Goal: Task Accomplishment & Management: Use online tool/utility

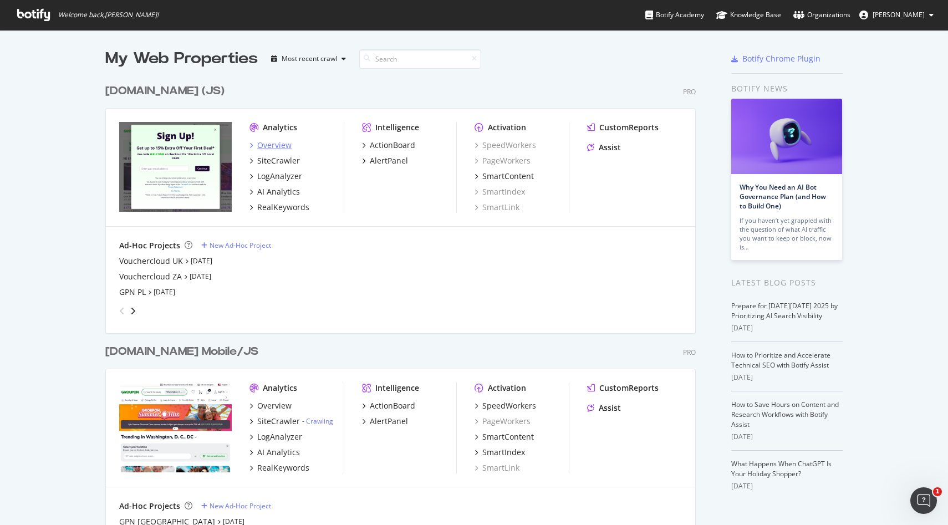
click at [280, 144] on div "Overview" at bounding box center [274, 145] width 34 height 11
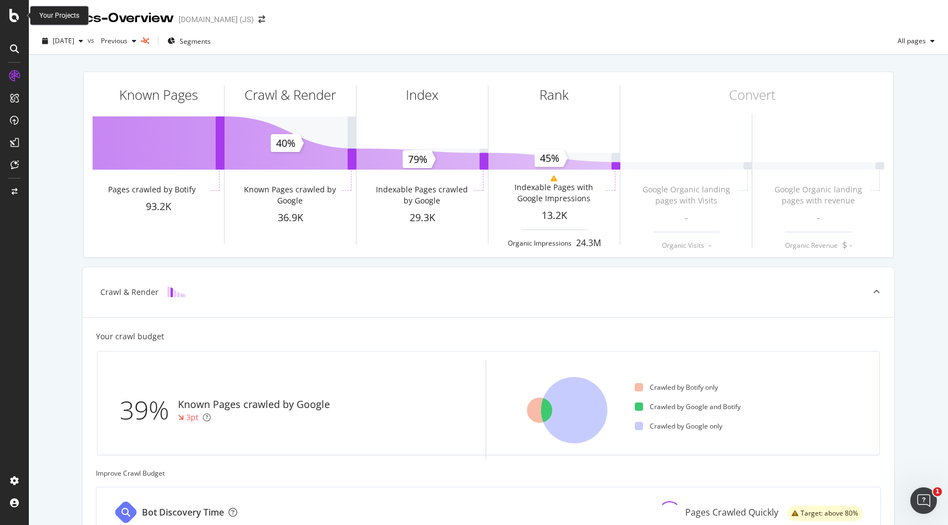
click at [14, 20] on icon at bounding box center [14, 15] width 10 height 13
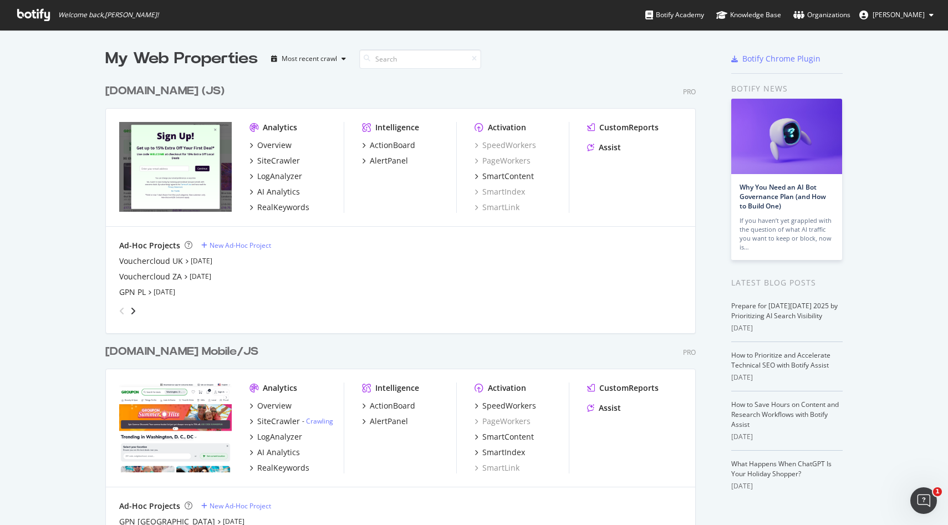
scroll to position [525, 948]
click at [257, 243] on div "New Ad-Hoc Project" at bounding box center [240, 245] width 62 height 9
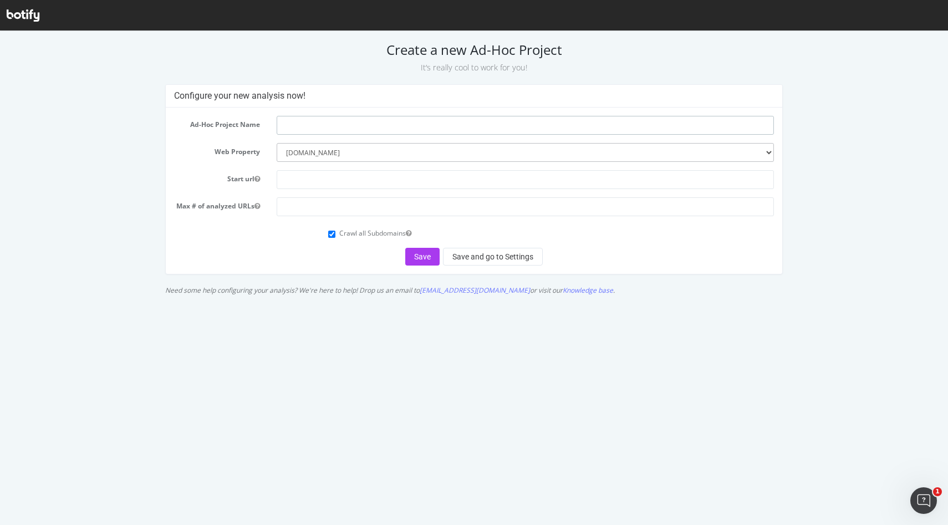
click at [318, 124] on input "text" at bounding box center [525, 125] width 497 height 19
type input "Browse pages"
click at [305, 183] on input "text" at bounding box center [525, 179] width 497 height 19
paste input "[URL][DOMAIN_NAME]"
type input "[URL][DOMAIN_NAME]"
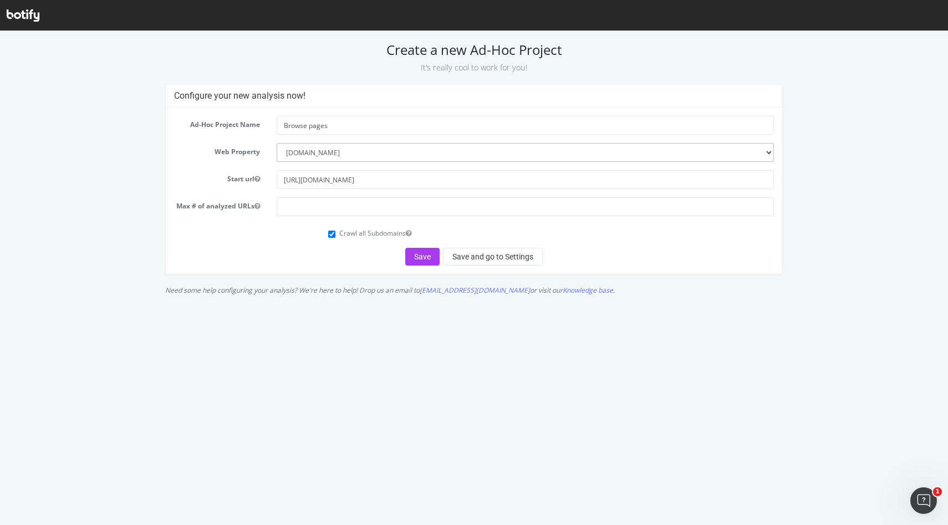
click at [244, 222] on form "Ad-Hoc Project Name Browse pages Web Property --------- groupon.com groupon.co.…" at bounding box center [474, 191] width 600 height 150
click at [259, 240] on form "Ad-Hoc Project Name Browse pages Web Property --------- groupon.com groupon.co.…" at bounding box center [474, 191] width 600 height 150
click at [352, 233] on label "Crawl all Subdomains" at bounding box center [375, 232] width 72 height 9
click at [335, 233] on input "Crawl all Subdomains" at bounding box center [331, 234] width 7 height 7
checkbox input "false"
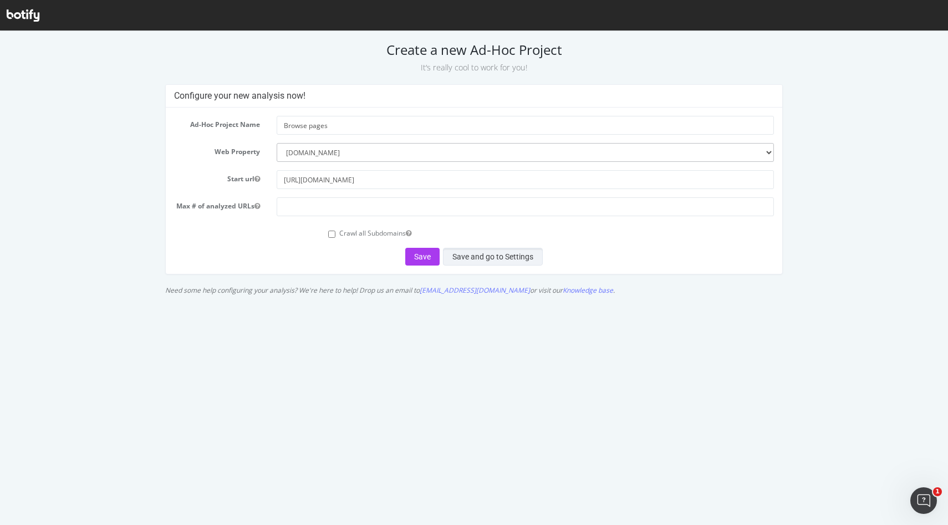
click at [466, 251] on button "Save and go to Settings" at bounding box center [493, 257] width 100 height 18
click at [413, 203] on input "number" at bounding box center [525, 206] width 497 height 19
click at [289, 206] on input "1000000" at bounding box center [525, 206] width 497 height 19
type input "500000"
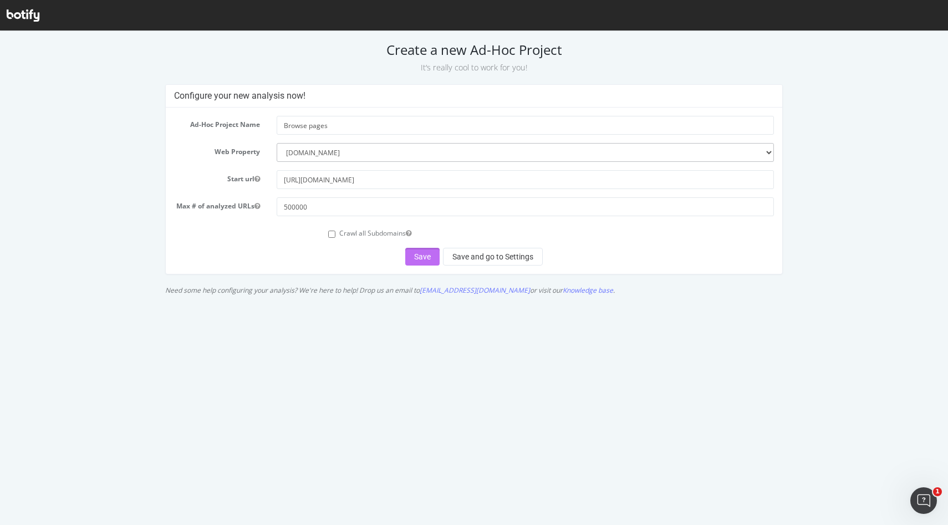
click at [418, 258] on button "Save" at bounding box center [422, 257] width 34 height 18
drag, startPoint x: 418, startPoint y: 258, endPoint x: 483, endPoint y: 283, distance: 68.8
click at [483, 283] on div "Configure your new analysis now! Ad-Hoc Project Name Browse pages Web Property …" at bounding box center [474, 192] width 629 height 216
click at [483, 256] on button "Save and go to Settings" at bounding box center [493, 257] width 100 height 18
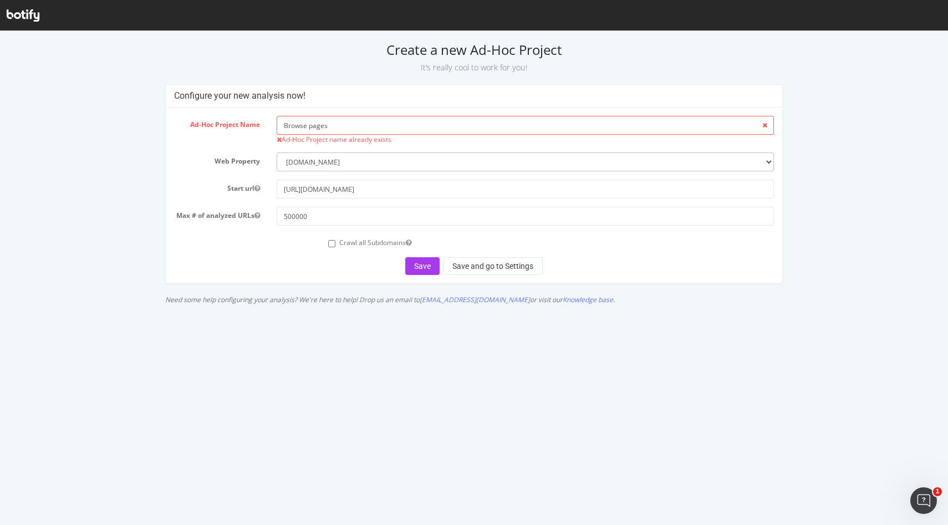
click at [339, 114] on div "Ad-Hoc Project Name Browse pages Ad-Hoc Project name already exists Web Propert…" at bounding box center [474, 196] width 617 height 176
click at [339, 116] on input "Browse pages" at bounding box center [525, 125] width 497 height 19
click at [339, 121] on input "Browse pages" at bounding box center [525, 125] width 497 height 19
type input "Browse pages non index"
click at [466, 278] on div "Ad-Hoc Project Name Browse pages non index Ad-Hoc Project name already exists W…" at bounding box center [474, 196] width 617 height 176
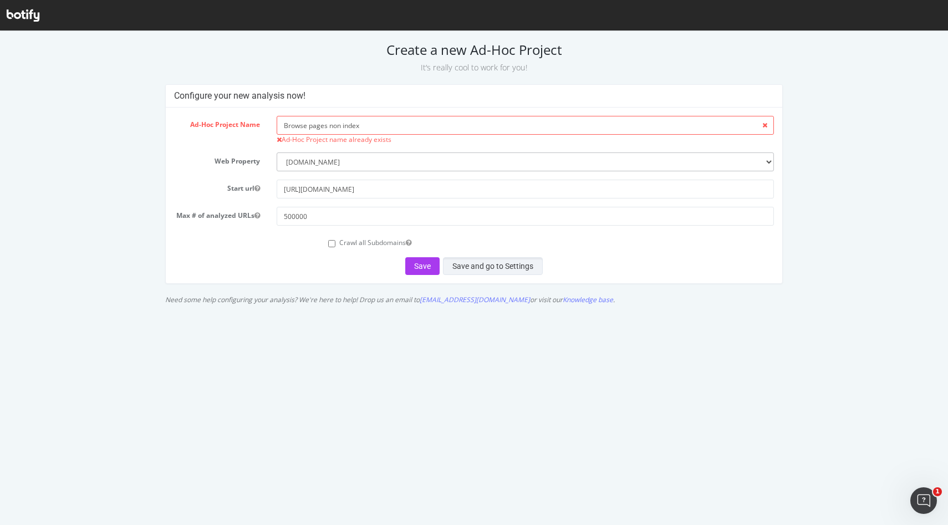
click at [466, 268] on button "Save and go to Settings" at bounding box center [493, 266] width 100 height 18
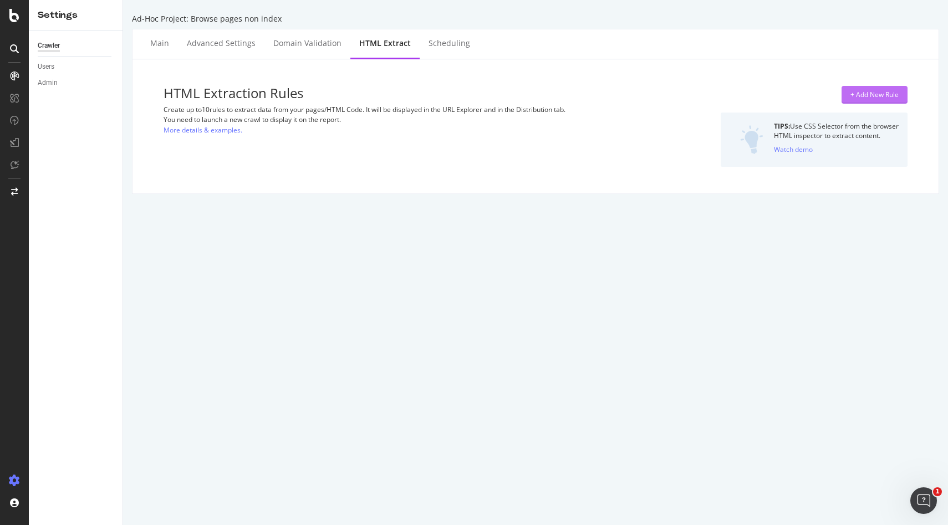
click at [885, 92] on div "+ Add New Rule" at bounding box center [874, 94] width 48 height 9
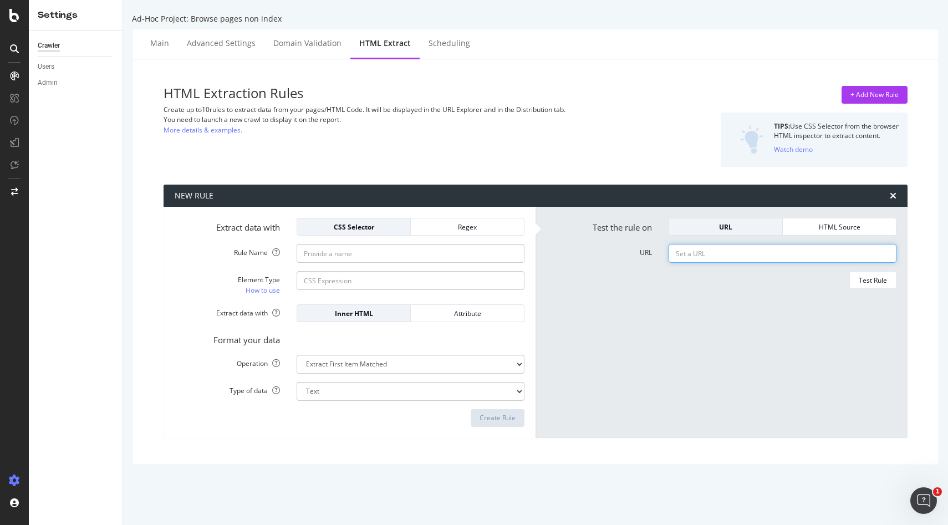
click at [692, 254] on input "URL" at bounding box center [782, 253] width 228 height 19
paste input "[URL][DOMAIN_NAME]"
type input "[URL][DOMAIN_NAME]"
click at [599, 275] on div "Test Rule" at bounding box center [721, 280] width 350 height 18
click at [255, 288] on link "How to use" at bounding box center [263, 290] width 34 height 12
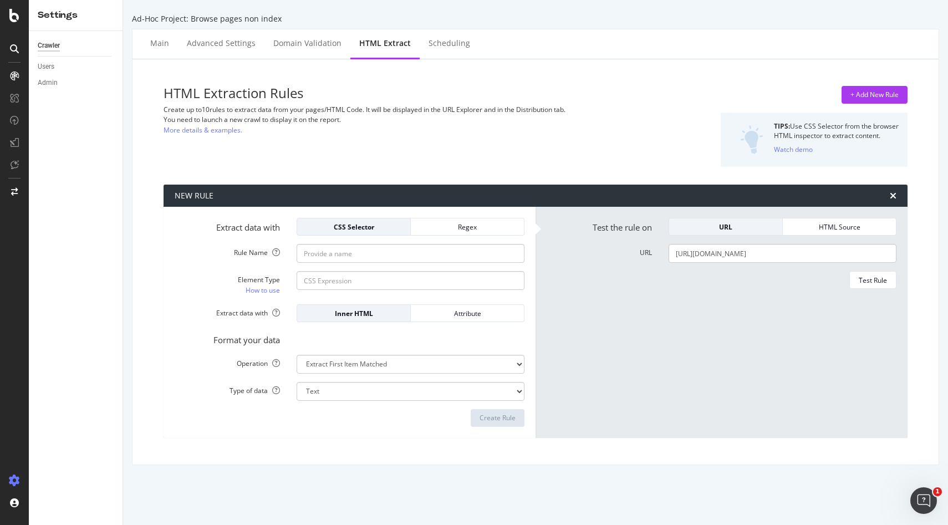
click at [361, 299] on form "Extract data with CSS Selector Regex Rule Name Element Type How to use Extract …" at bounding box center [350, 322] width 350 height 209
click at [361, 293] on div "Element Type How to use" at bounding box center [349, 283] width 366 height 25
click at [361, 288] on input "Element Type How to use" at bounding box center [410, 280] width 228 height 19
paste input "class="card-ui"
drag, startPoint x: 324, startPoint y: 281, endPoint x: 298, endPoint y: 281, distance: 26.0
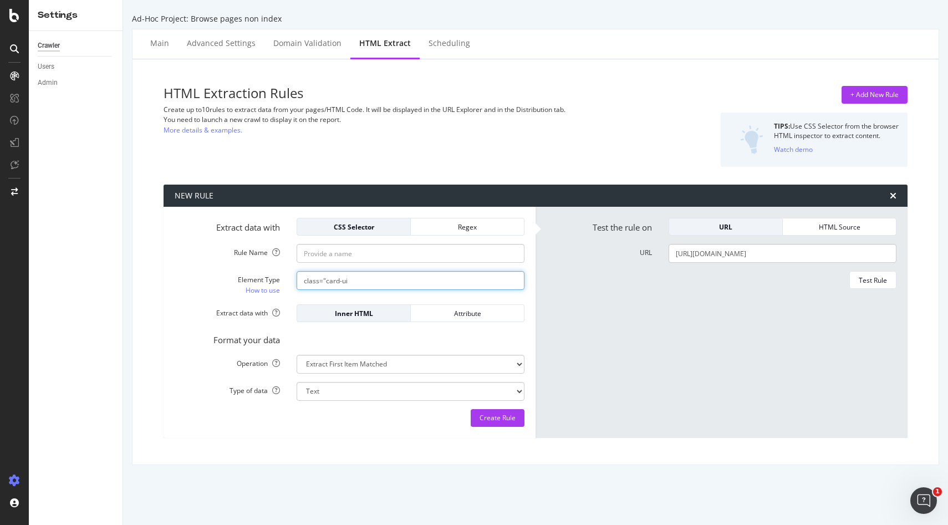
click at [298, 281] on input "class="card-ui" at bounding box center [410, 280] width 228 height 19
type input "card-ui"
click at [395, 333] on div "Format your data" at bounding box center [349, 338] width 366 height 16
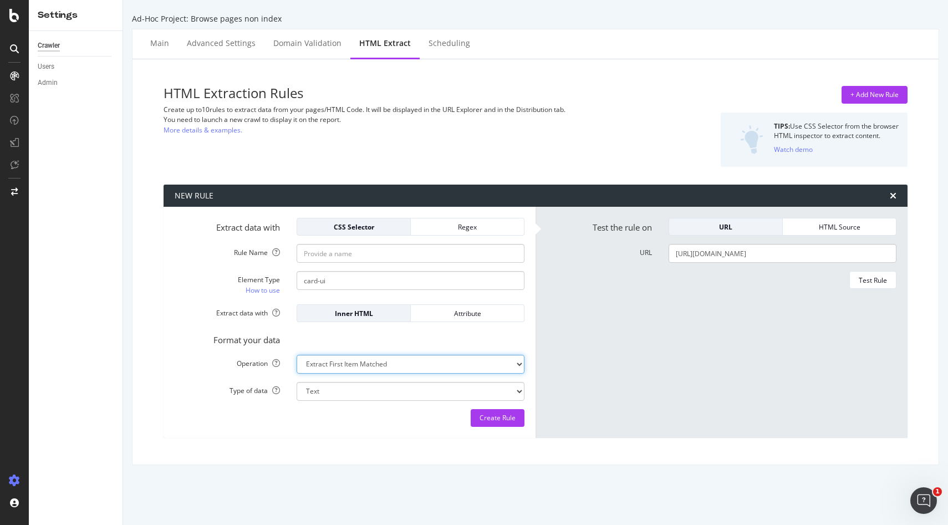
click at [376, 371] on select "Extract First Item Matched Extract First 3 Items Matched Count Number of Occure…" at bounding box center [410, 364] width 228 height 19
select select "count"
click at [296, 355] on select "Extract First Item Matched Extract First 3 Items Matched Count Number of Occure…" at bounding box center [410, 364] width 228 height 19
select select "i"
click at [429, 421] on div "Create Rule" at bounding box center [350, 418] width 350 height 18
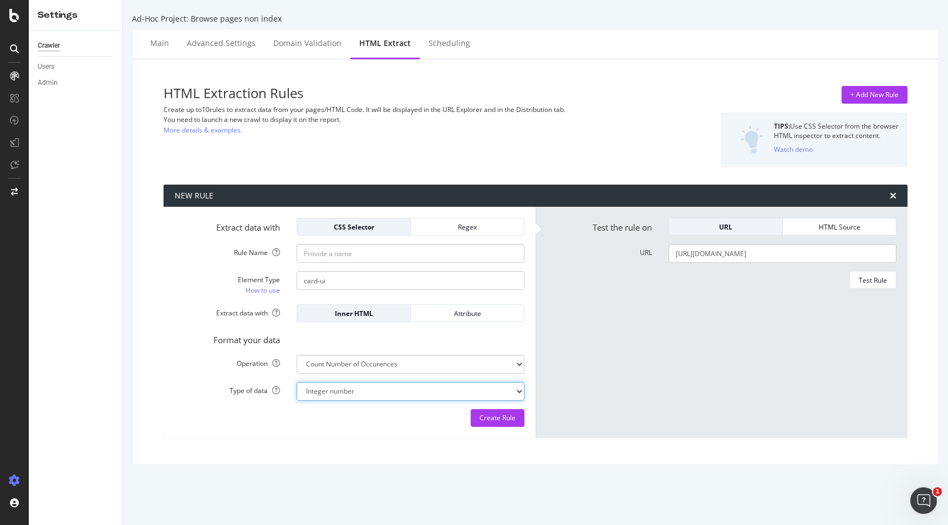
click at [424, 393] on select "Integer number" at bounding box center [410, 391] width 228 height 19
click at [879, 294] on div "Set a URL or paste HTML code to test your rule" at bounding box center [863, 303] width 162 height 19
click at [879, 270] on form "Test the rule on URL HTML Source URL https://www.groupon.co.uk/vouchers Test Ru…" at bounding box center [721, 322] width 350 height 209
click at [879, 275] on div "Test Rule" at bounding box center [872, 279] width 28 height 9
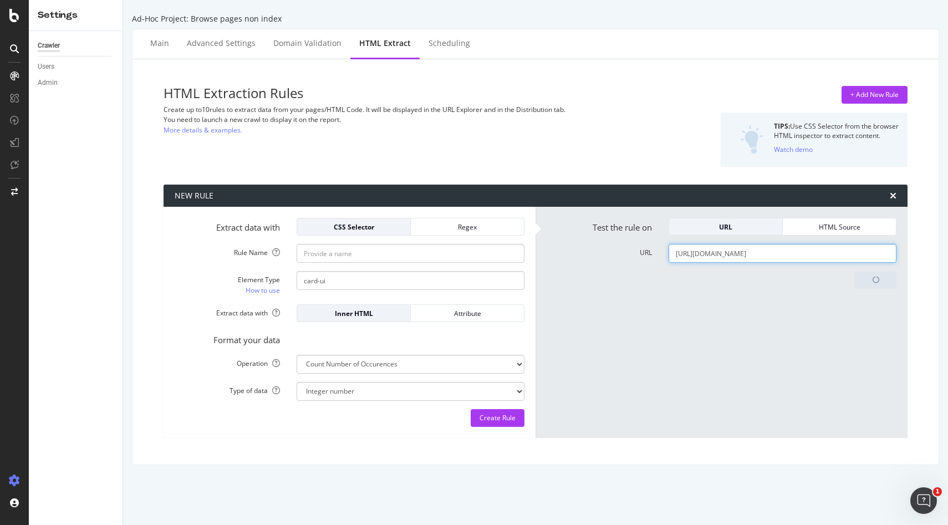
click at [804, 260] on input "https://www.groupon.co.uk/vouchers" at bounding box center [782, 253] width 228 height 19
paste input "class="card-ui"
type input "class="card-ui"
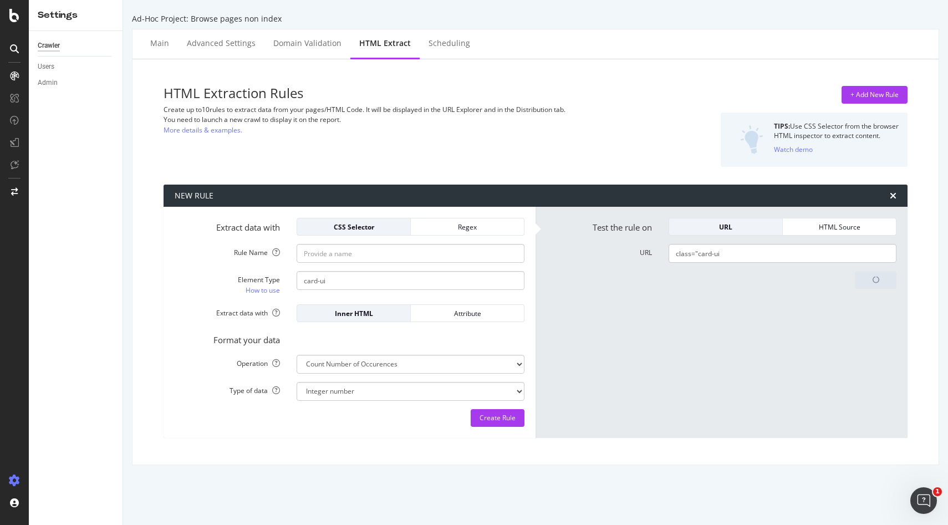
click at [807, 309] on form "Test the rule on URL HTML Source URL class="card-ui Testing" at bounding box center [721, 322] width 350 height 209
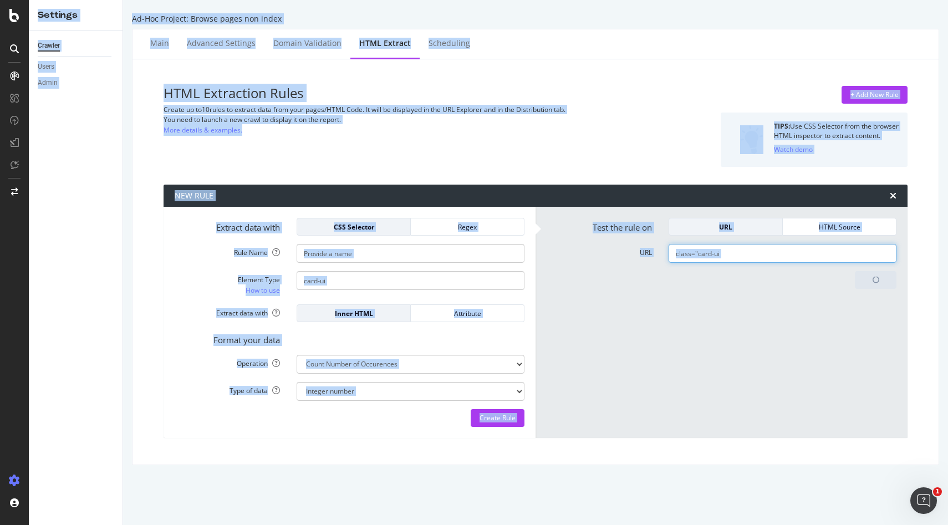
click at [807, 252] on input "class="card-ui" at bounding box center [782, 253] width 228 height 19
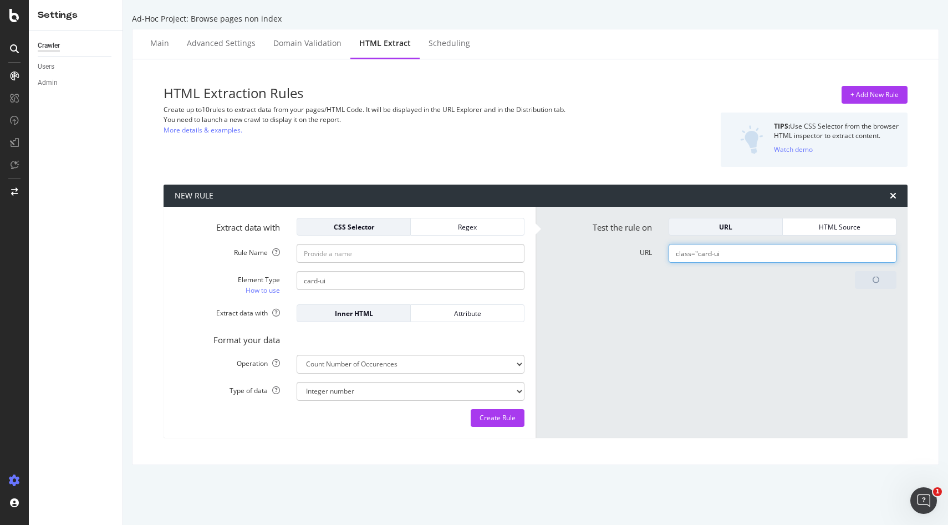
click at [807, 252] on input "class="card-ui" at bounding box center [782, 253] width 228 height 19
click at [793, 261] on input "URL" at bounding box center [782, 253] width 228 height 19
click at [689, 288] on div "Testing" at bounding box center [721, 280] width 350 height 18
click at [738, 278] on div "Testing" at bounding box center [721, 280] width 350 height 18
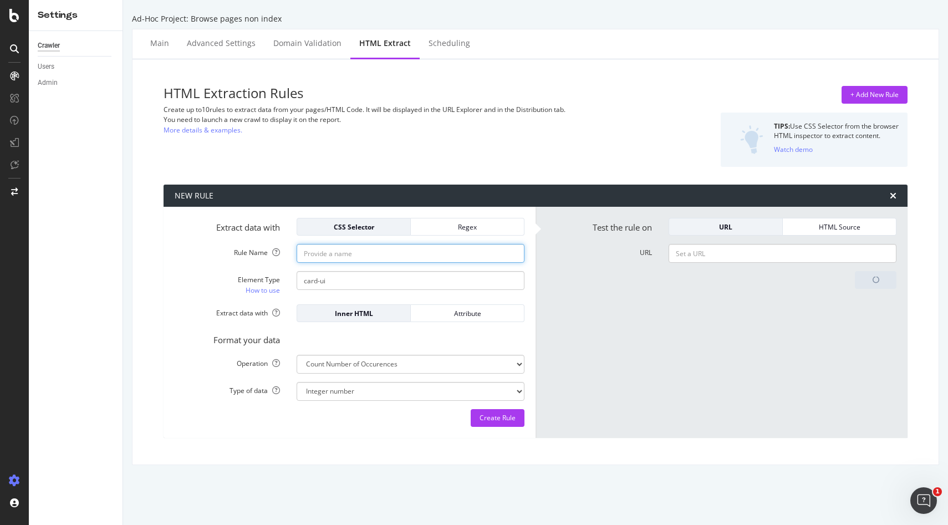
click at [420, 252] on input "Rule Name" at bounding box center [410, 253] width 228 height 19
type input "No. of deals"
click at [558, 294] on div "Output 0" at bounding box center [721, 336] width 366 height 130
click at [671, 267] on form "Test the rule on URL HTML Source URL Output 0 Test Again" at bounding box center [721, 322] width 350 height 209
click at [683, 264] on form "Test the rule on URL HTML Source URL Output 0 Test Again" at bounding box center [721, 322] width 350 height 209
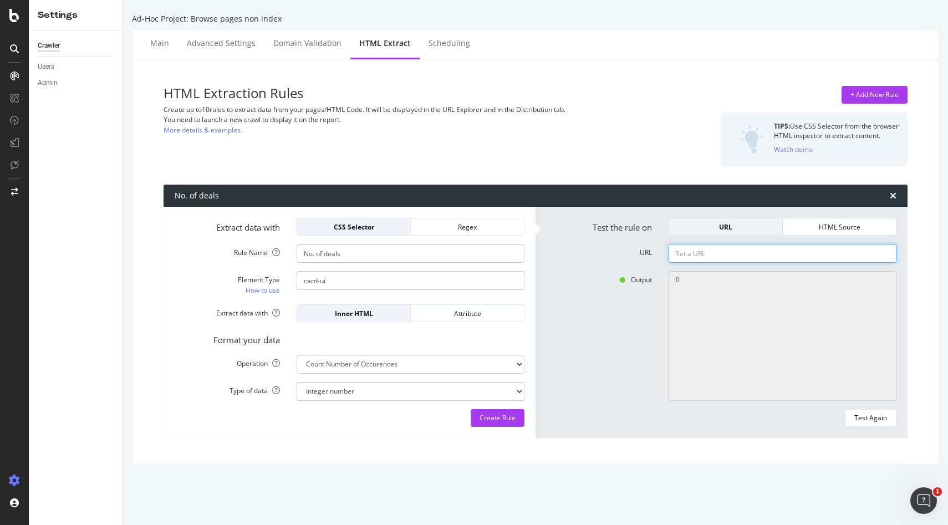
click at [688, 254] on input "URL" at bounding box center [782, 253] width 228 height 19
paste input "https://www.groupon.co.uk/vouchers/london/massage"
type input "https://www.groupon.co.uk/vouchers/london/massage"
click at [586, 384] on div "Output 0" at bounding box center [721, 336] width 366 height 130
click at [860, 421] on div "Test Again" at bounding box center [870, 417] width 33 height 9
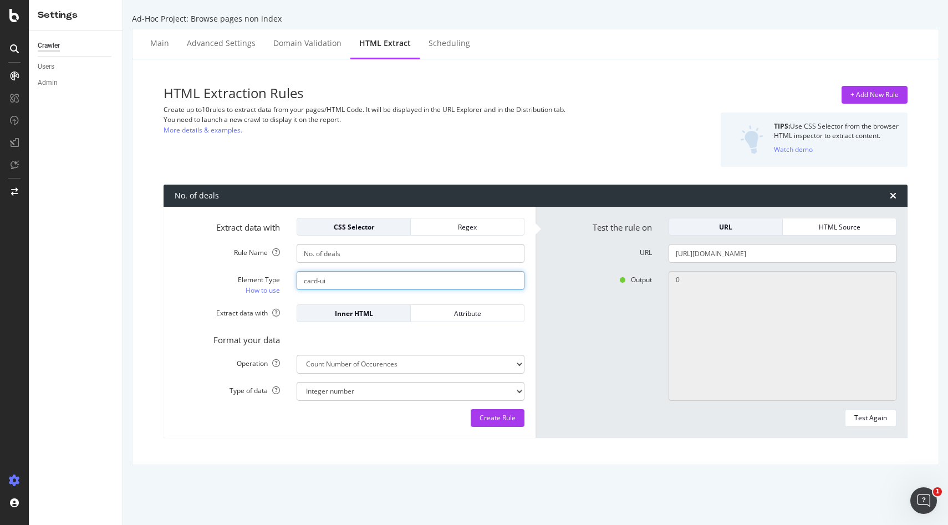
click at [301, 279] on input "card-ui" at bounding box center [410, 280] width 228 height 19
paste input "figure"
click at [396, 282] on input "<figure class="card-ui" at bounding box center [410, 280] width 228 height 19
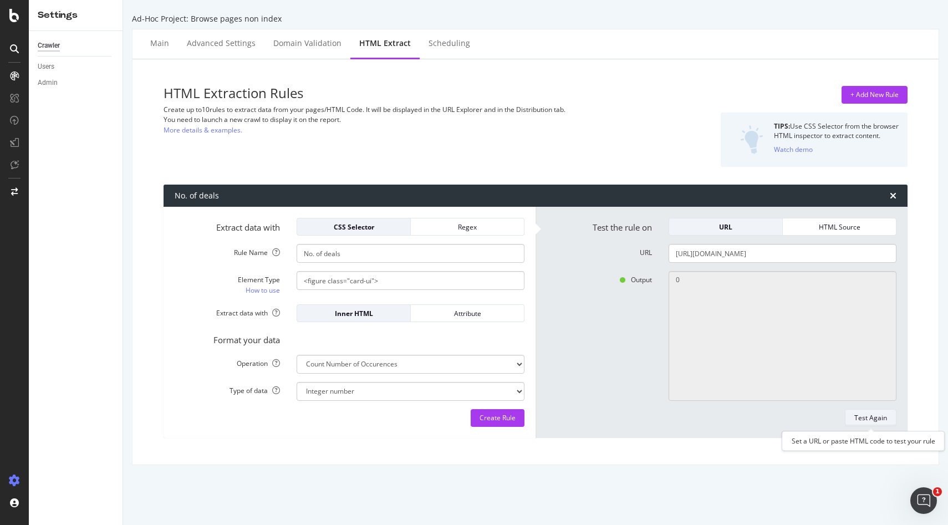
click at [853, 425] on button "Test Again" at bounding box center [871, 418] width 52 height 18
click at [589, 272] on label "Output" at bounding box center [599, 277] width 122 height 13
click at [310, 281] on input "<figure class="card-ui">" at bounding box center [410, 280] width 228 height 19
click at [344, 278] on input "<div class="card-ui">" at bounding box center [410, 280] width 228 height 19
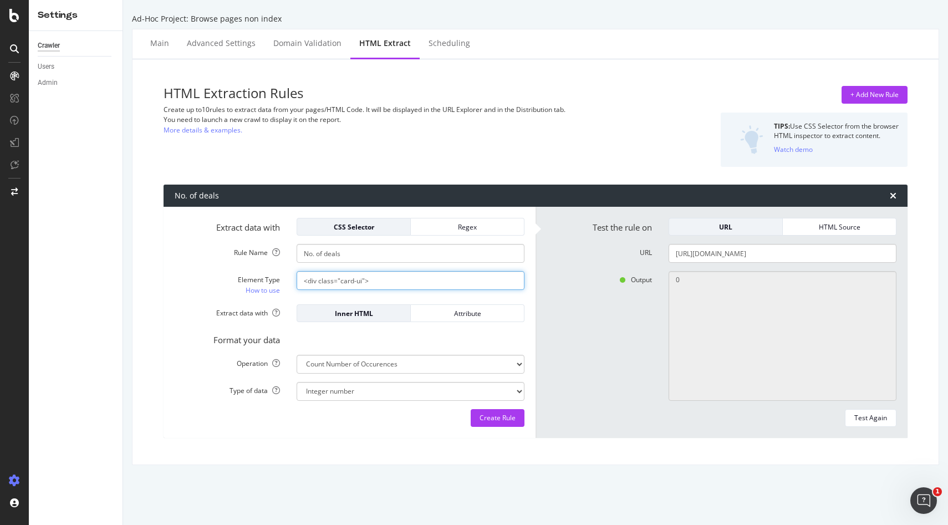
click at [344, 278] on input "<div class="card-ui">" at bounding box center [410, 280] width 228 height 19
paste input "lass="cui-content"
click at [403, 280] on input "<div class="class="cui-content-ui">" at bounding box center [410, 280] width 228 height 19
drag, startPoint x: 361, startPoint y: 279, endPoint x: 341, endPoint y: 279, distance: 20.0
click at [341, 279] on input "<div class="class="cui-content">" at bounding box center [410, 280] width 228 height 19
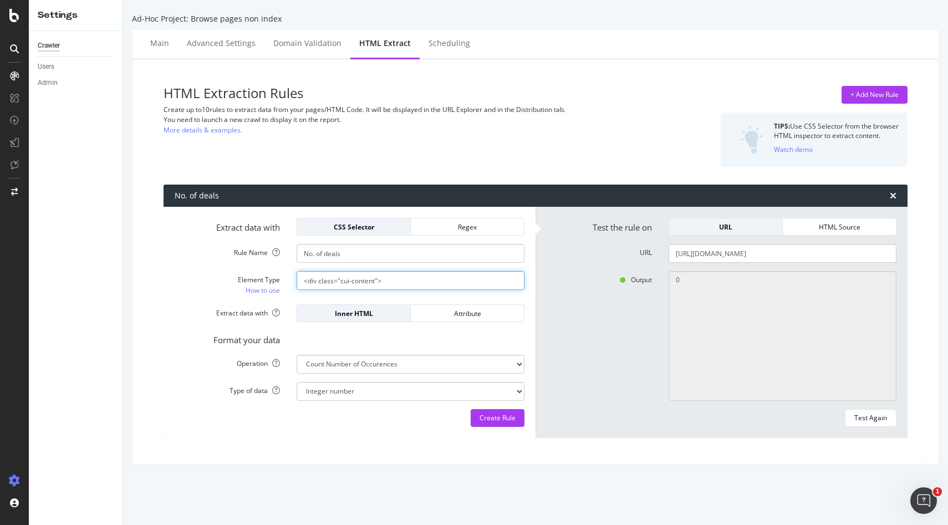
type input "<div class="cui-content">"
click at [527, 282] on div "<div class="cui-content">" at bounding box center [410, 280] width 244 height 19
click at [856, 422] on div "Test Again" at bounding box center [870, 417] width 33 height 9
click at [397, 280] on input "<div class="cui-content">" at bounding box center [410, 280] width 228 height 19
click at [433, 314] on div "Attribute" at bounding box center [467, 313] width 95 height 9
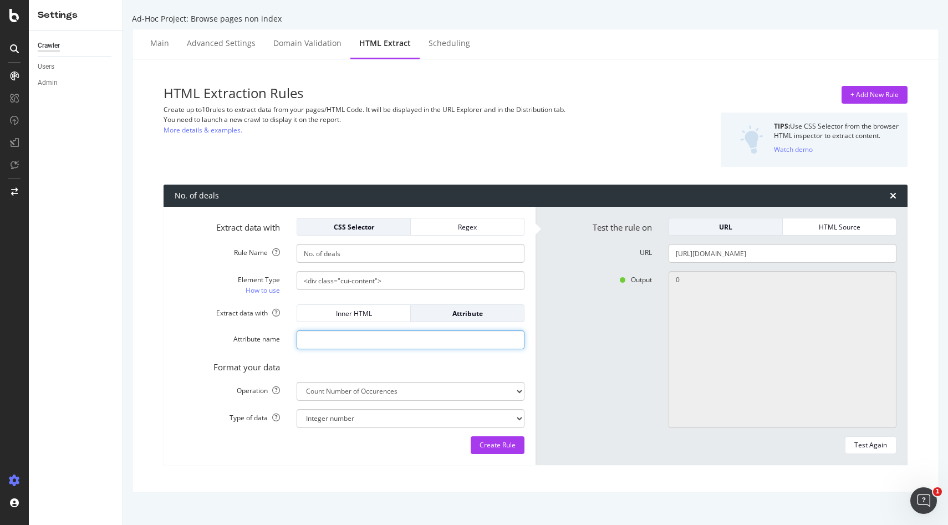
click at [367, 338] on input "Attribute name" at bounding box center [410, 339] width 228 height 19
paste input "card-ui"
type input "card-ui"
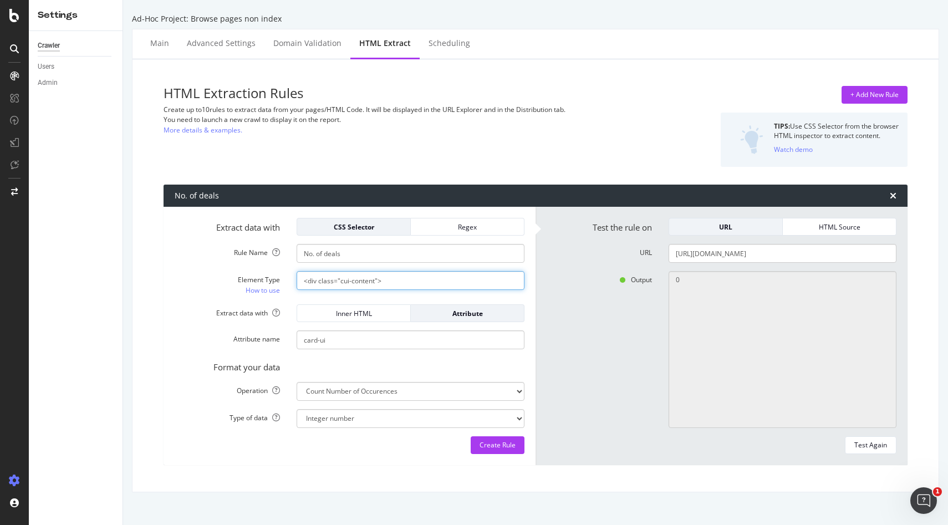
click at [407, 280] on input "<div class="cui-content">" at bounding box center [410, 280] width 228 height 19
click at [213, 331] on label "Attribute name" at bounding box center [227, 336] width 122 height 13
click at [296, 331] on input "card-ui" at bounding box center [410, 339] width 228 height 19
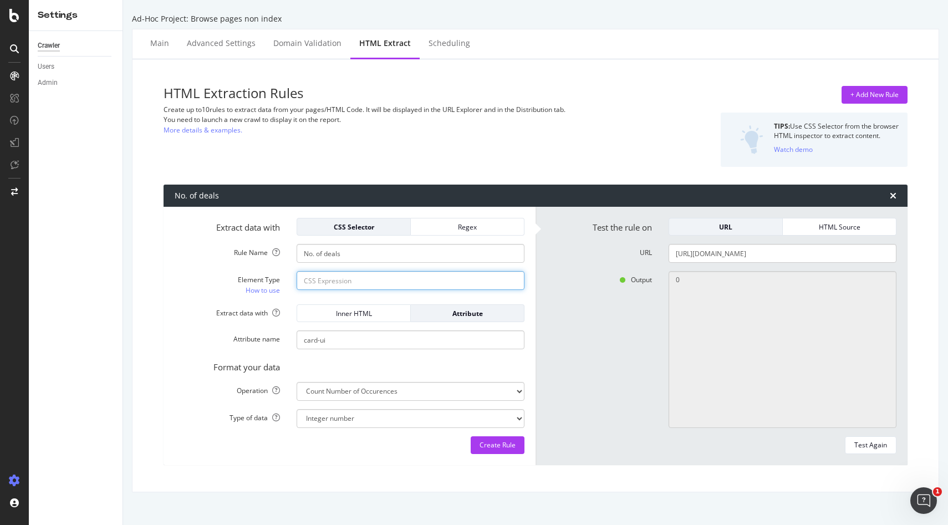
click at [349, 282] on input "Element Type How to use" at bounding box center [410, 280] width 228 height 19
drag, startPoint x: 499, startPoint y: 451, endPoint x: 606, endPoint y: 446, distance: 107.1
click at [607, 447] on div "Extract data with CSS Selector Regex Rule Name No. of deals Element Type How to…" at bounding box center [535, 336] width 744 height 258
click at [867, 442] on div "Test Again" at bounding box center [870, 444] width 33 height 9
type textarea "No results matched this rule"
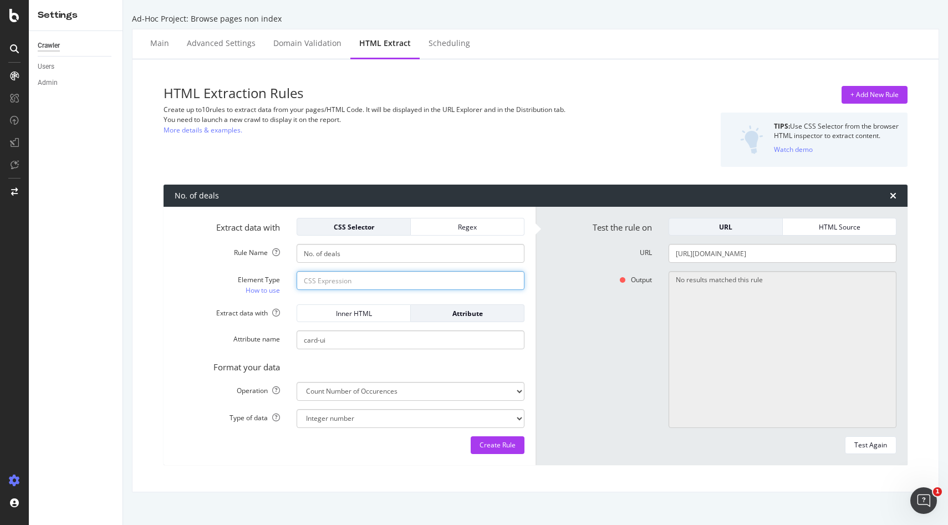
click at [352, 276] on input "Element Type How to use" at bounding box center [410, 280] width 228 height 19
type input "<div class="cui-content">"
click at [352, 296] on form "Extract data with CSS Selector Regex Rule Name No. of deals Element Type How to…" at bounding box center [350, 336] width 350 height 236
click at [369, 283] on input "<div class="cui-content">" at bounding box center [410, 280] width 228 height 19
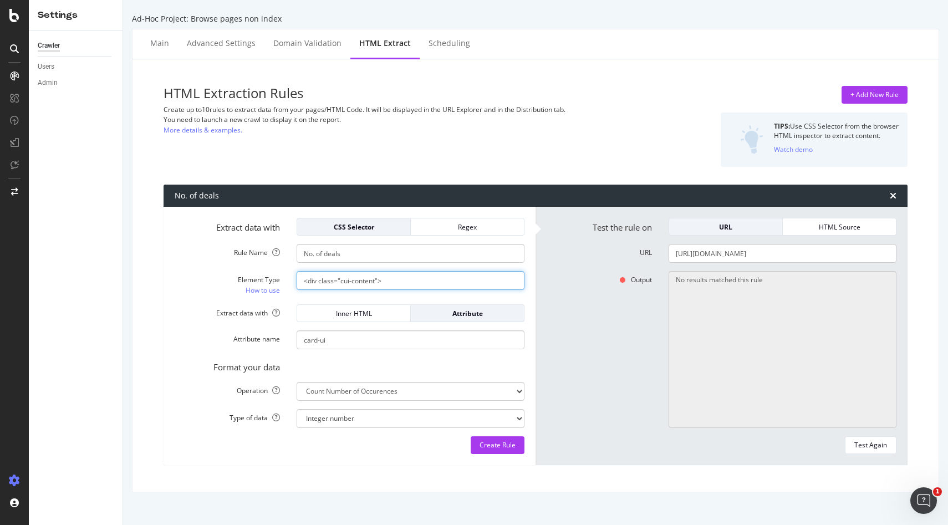
click at [369, 283] on input "<div class="cui-content">" at bounding box center [410, 280] width 228 height 19
click at [264, 285] on link "How to use" at bounding box center [263, 290] width 34 height 12
click at [459, 231] on div "Regex" at bounding box center [467, 226] width 95 height 9
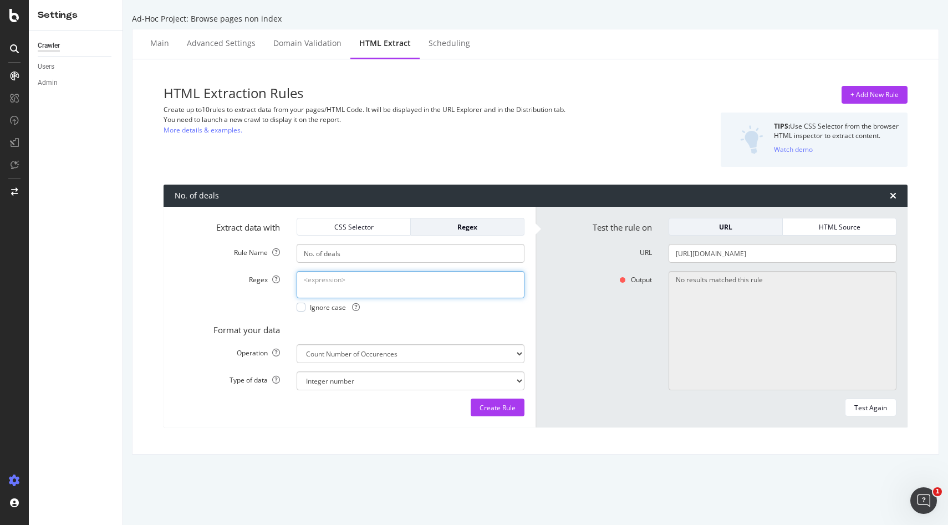
click at [375, 277] on textarea "Regex" at bounding box center [410, 284] width 228 height 27
paste textarea "//*[@id="pull-deal-feed"]/figure[1]"
type textarea "//*[@id="pull-deal-feed"]/figure[1]"
click at [360, 227] on div "CSS Selector" at bounding box center [353, 226] width 95 height 9
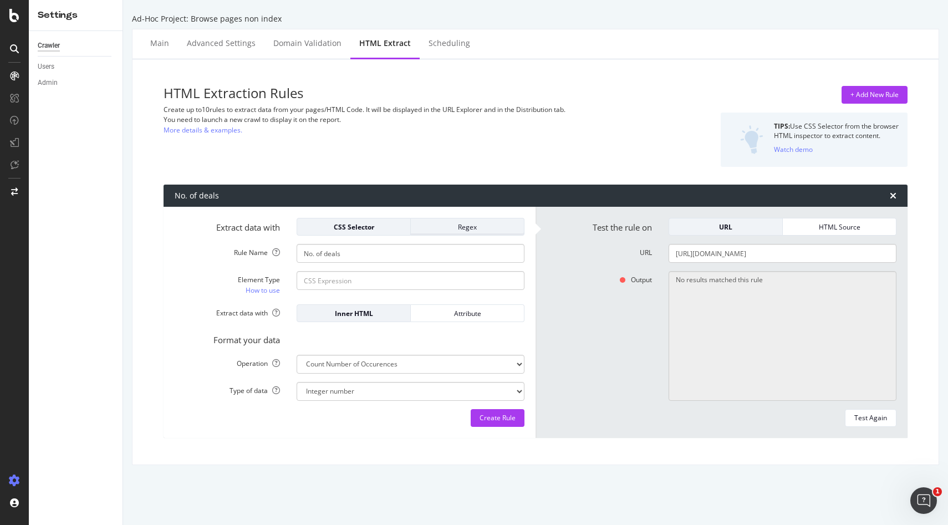
click at [428, 232] on div "Regex" at bounding box center [467, 227] width 95 height 16
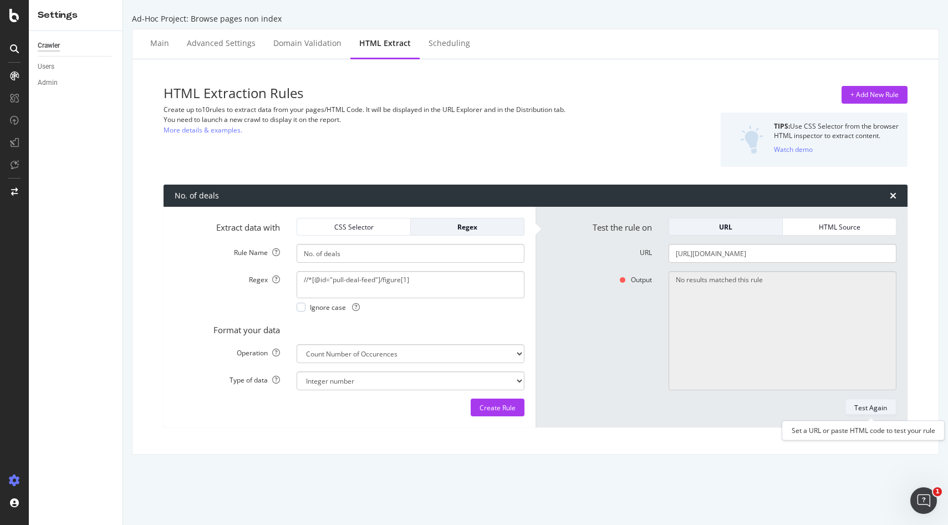
click at [886, 411] on div "Test Again" at bounding box center [870, 407] width 33 height 9
type textarea "Invalid rule."
click at [373, 227] on div "CSS Selector" at bounding box center [353, 226] width 95 height 9
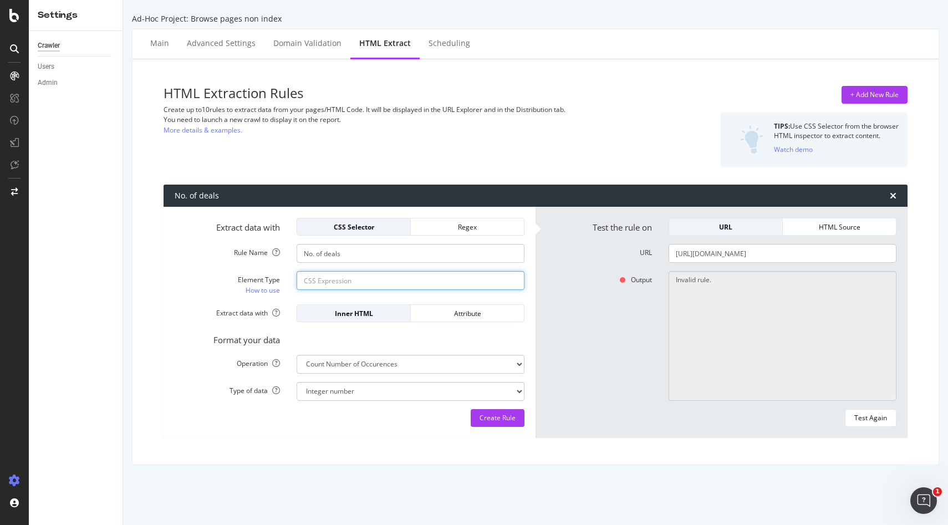
click at [344, 287] on input "Element Type How to use" at bounding box center [410, 280] width 228 height 19
paste input "#pull-deal-feed > figure:nth-child(2)"
type input "#pull-deal-feed > figure:nth-child(2)"
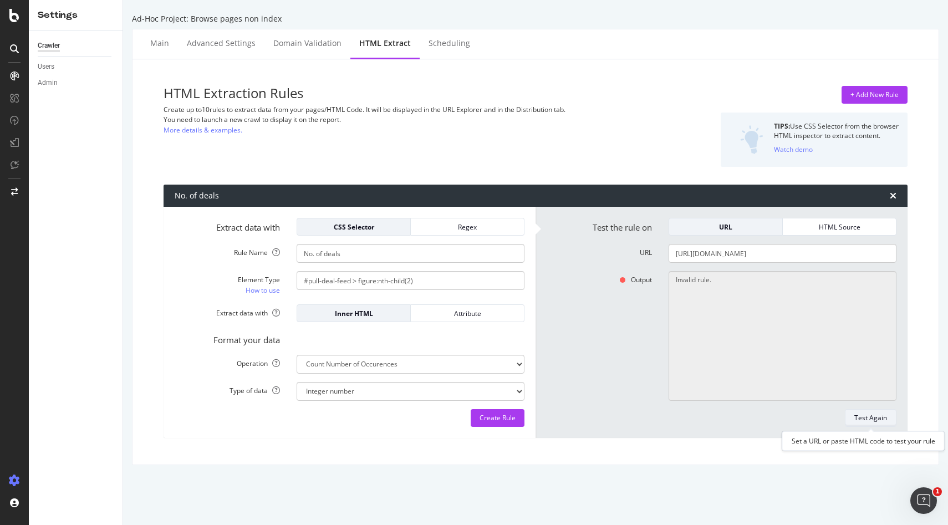
click at [867, 423] on div "Test Again" at bounding box center [870, 418] width 33 height 16
type textarea "0"
click at [314, 272] on input "#pull-deal-feed > figure:nth-child(2)" at bounding box center [410, 280] width 228 height 19
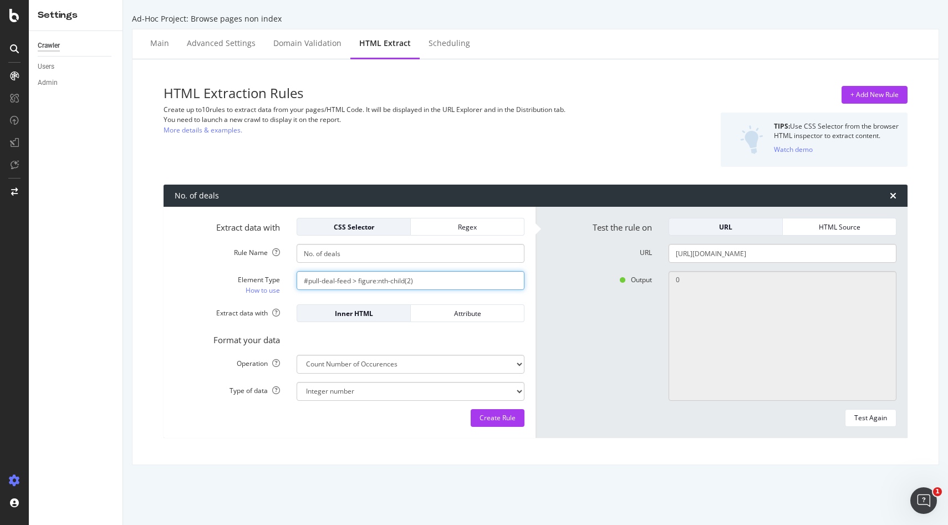
paste input "<figure class="card-ui cui-c-udc price-badge-filled-background left-aligned-car…"
type input "<figure class="card-ui cui-c-udc price-badge-filled-background left-aligned-car…"
drag, startPoint x: 421, startPoint y: 284, endPoint x: 193, endPoint y: 284, distance: 227.2
click at [193, 284] on div "Element Type How to use" at bounding box center [349, 283] width 366 height 25
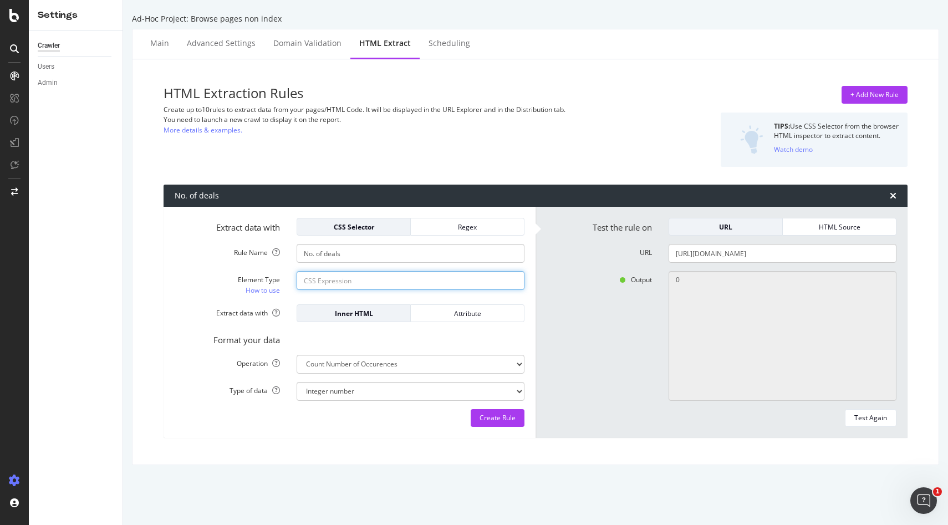
scroll to position [0, 0]
type input ".card-ui"
click at [610, 378] on div "Output 0" at bounding box center [721, 336] width 366 height 130
click at [881, 423] on div "Test Again" at bounding box center [870, 418] width 33 height 16
type textarea "43"
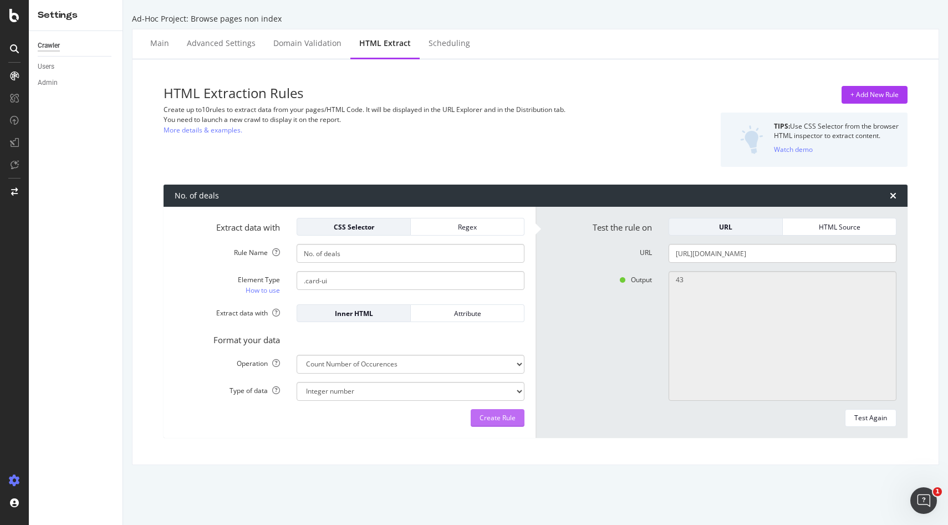
click at [508, 416] on div "Create Rule" at bounding box center [497, 417] width 36 height 9
drag, startPoint x: 534, startPoint y: 401, endPoint x: 524, endPoint y: 398, distance: 9.8
click at [524, 398] on div "Extract data with CSS Selector Regex Rule Name No. of deals Element Type How to…" at bounding box center [349, 322] width 372 height 231
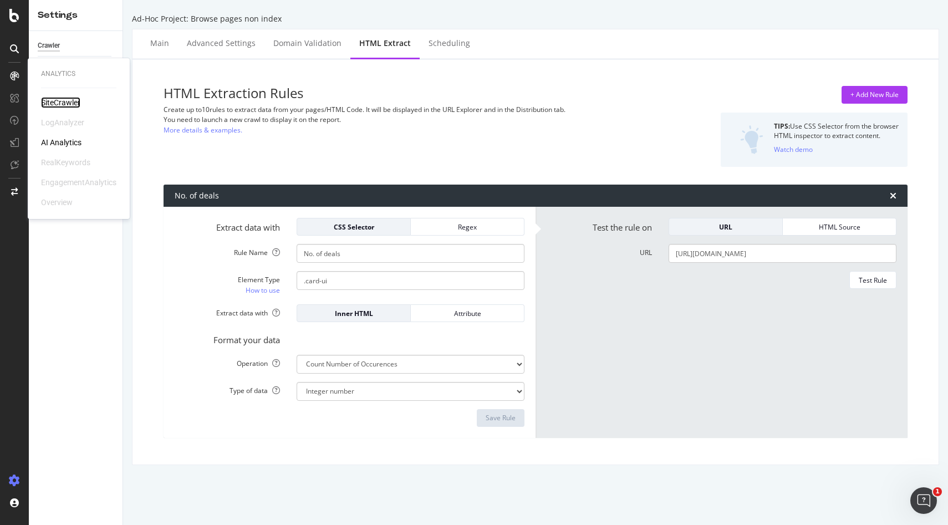
click at [50, 101] on div "SiteCrawler" at bounding box center [60, 102] width 39 height 11
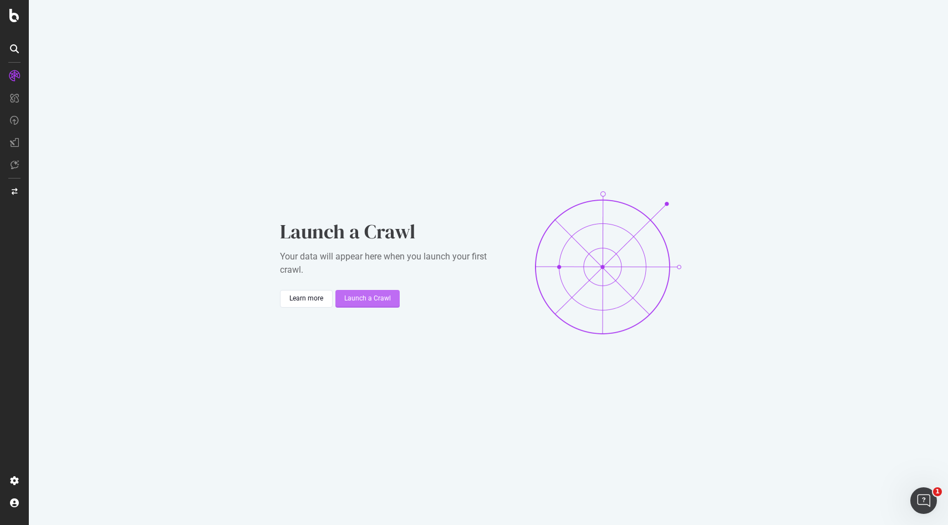
click at [359, 298] on div "Launch a Crawl" at bounding box center [367, 298] width 47 height 9
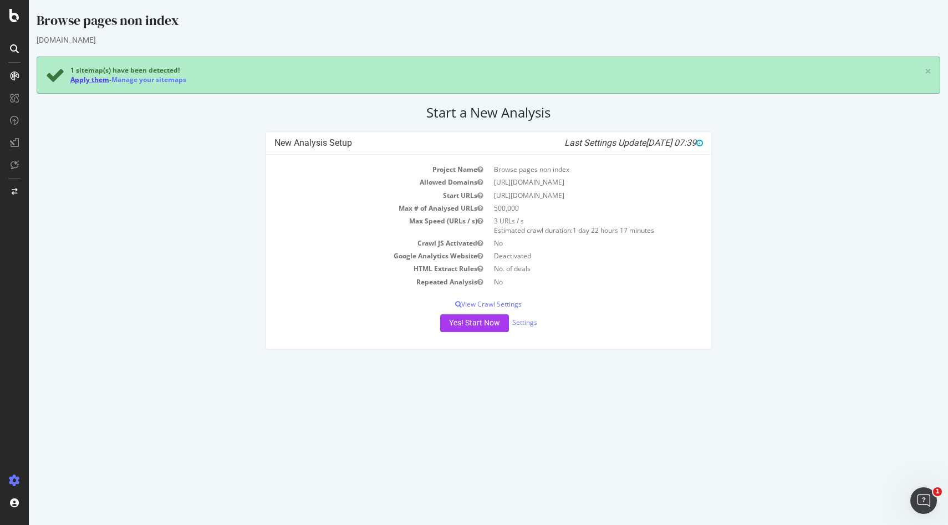
click at [87, 81] on link "Apply them" at bounding box center [89, 79] width 39 height 9
click at [486, 322] on button "Yes! Start Now" at bounding box center [474, 323] width 69 height 18
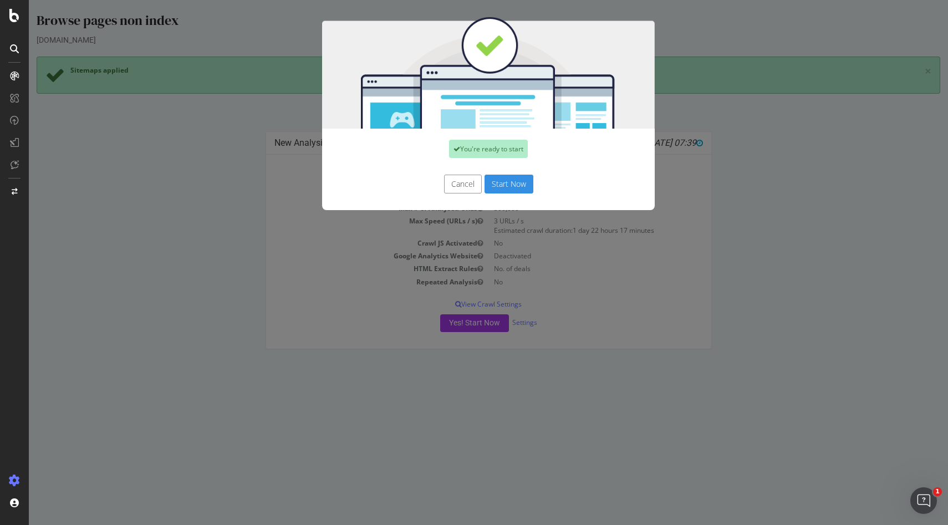
click at [500, 185] on button "Start Now" at bounding box center [508, 184] width 49 height 19
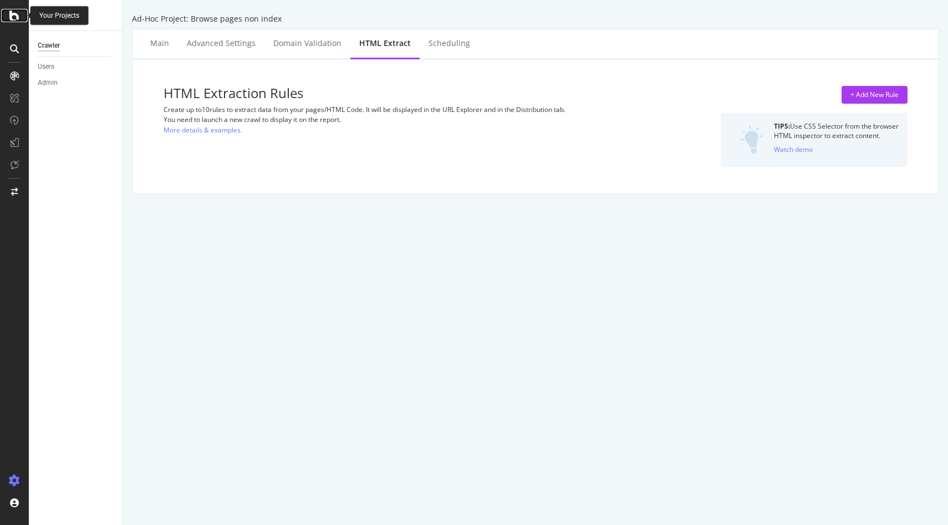
click at [17, 16] on icon at bounding box center [14, 15] width 10 height 13
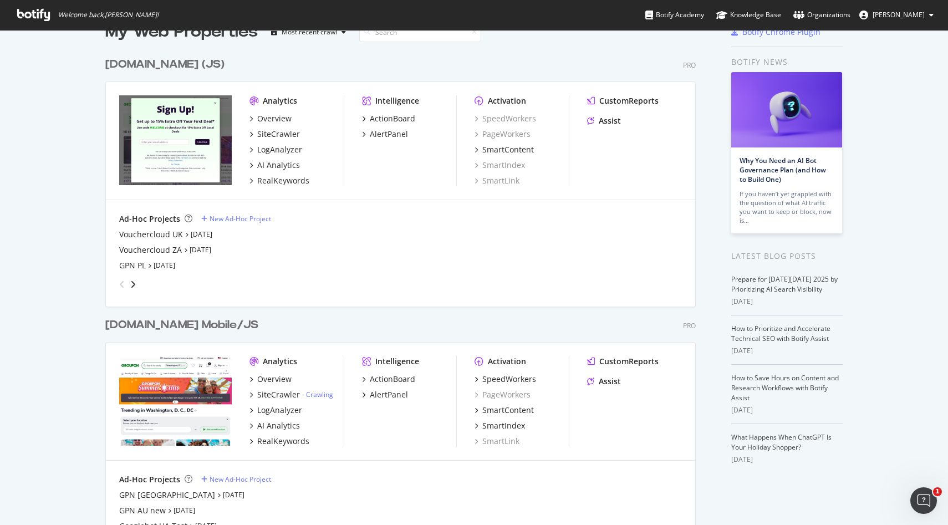
scroll to position [39, 0]
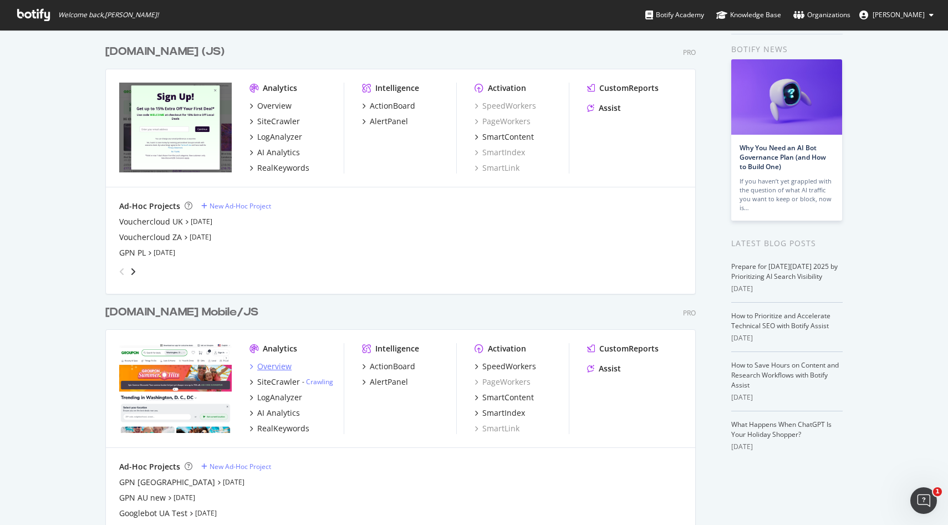
click at [278, 370] on div "Overview" at bounding box center [274, 366] width 34 height 11
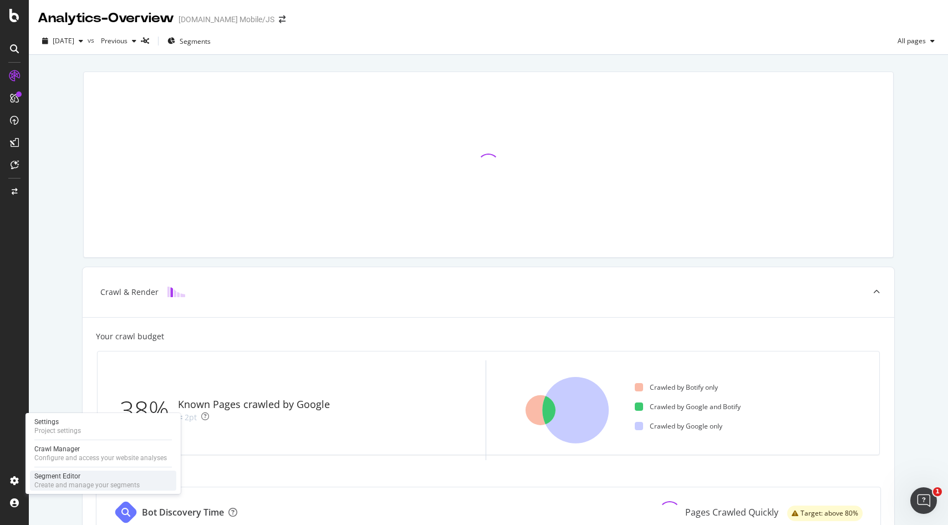
click at [80, 480] on div "Segment Editor" at bounding box center [86, 476] width 105 height 9
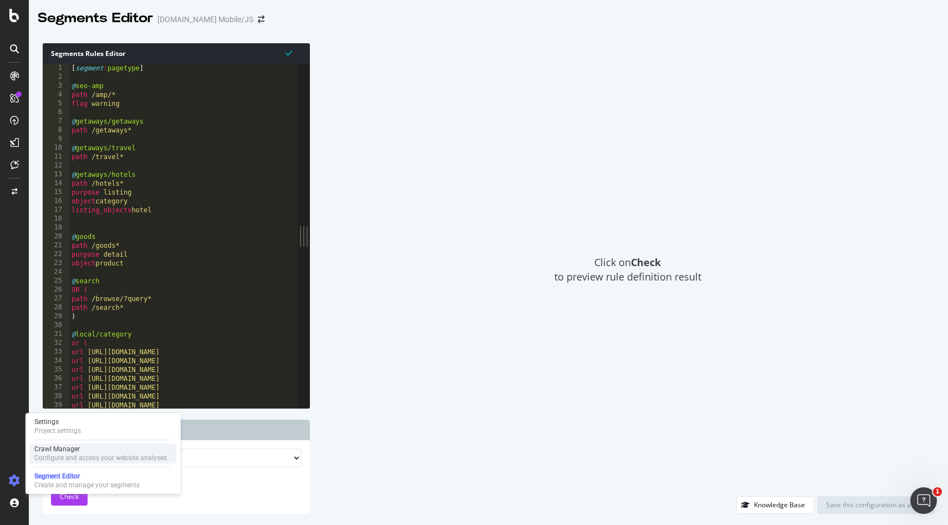
click at [52, 453] on div "Crawl Manager" at bounding box center [100, 448] width 132 height 9
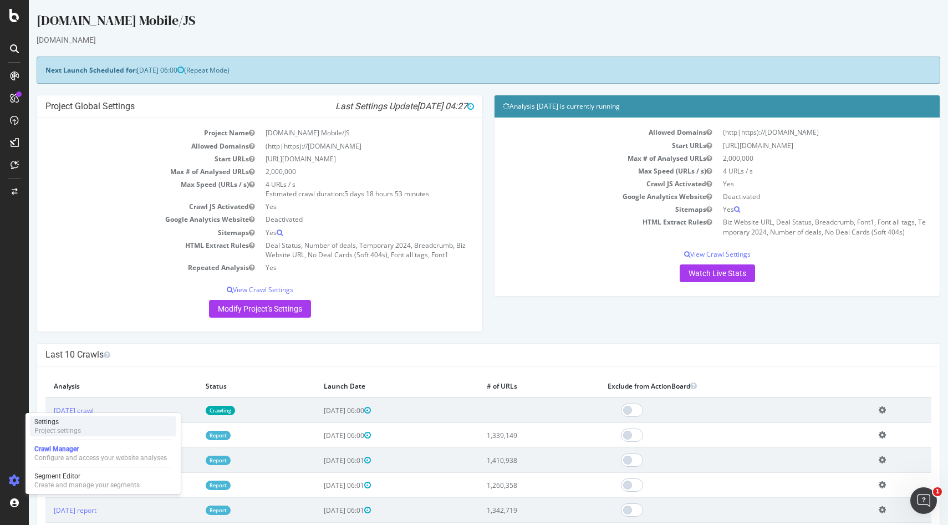
click at [74, 422] on div "Settings" at bounding box center [57, 421] width 47 height 9
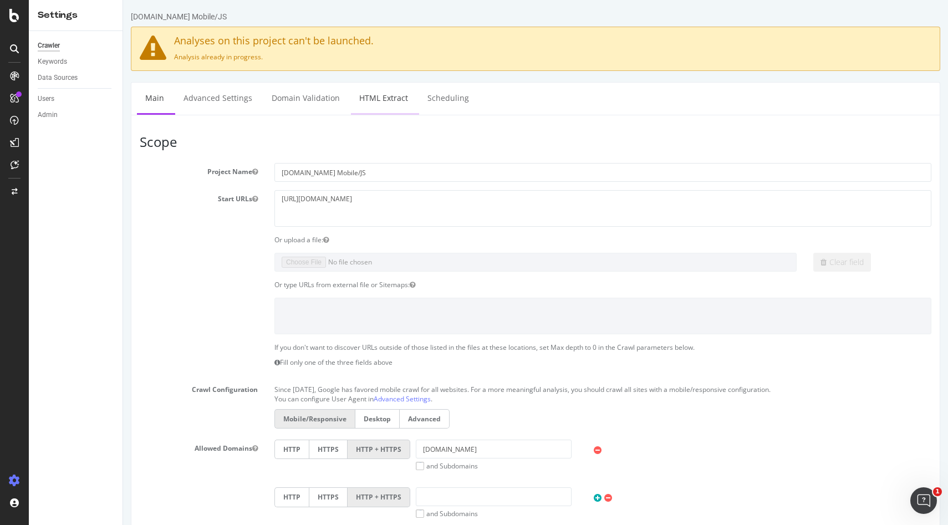
click at [382, 98] on link "HTML Extract" at bounding box center [383, 98] width 65 height 30
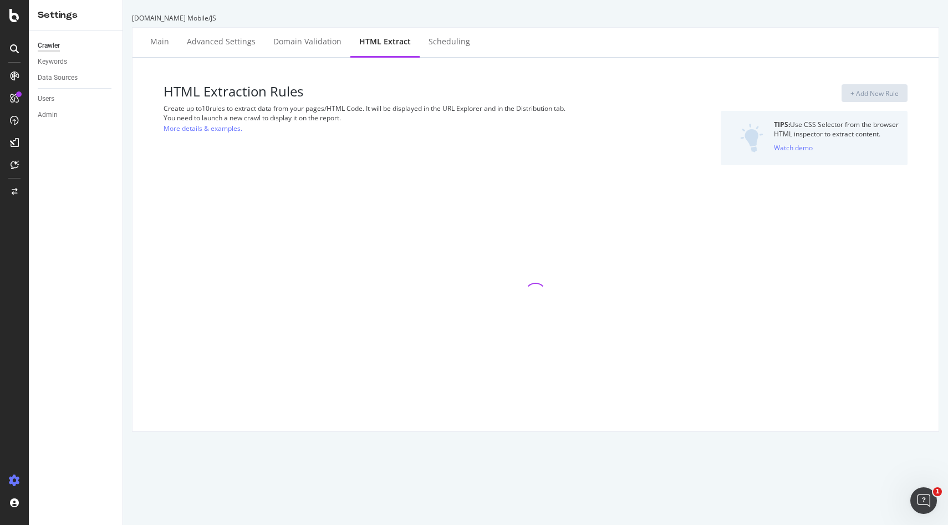
select select "count"
select select "exist"
select select "list"
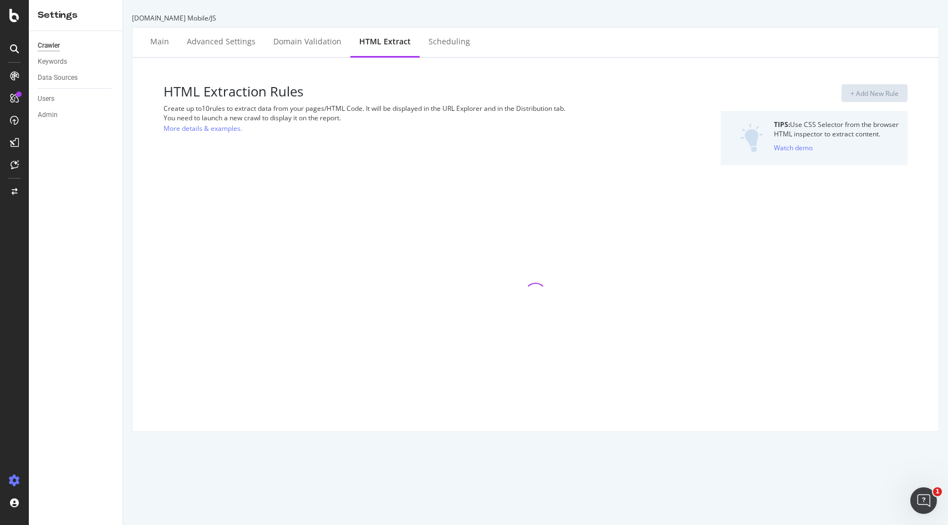
select select "list"
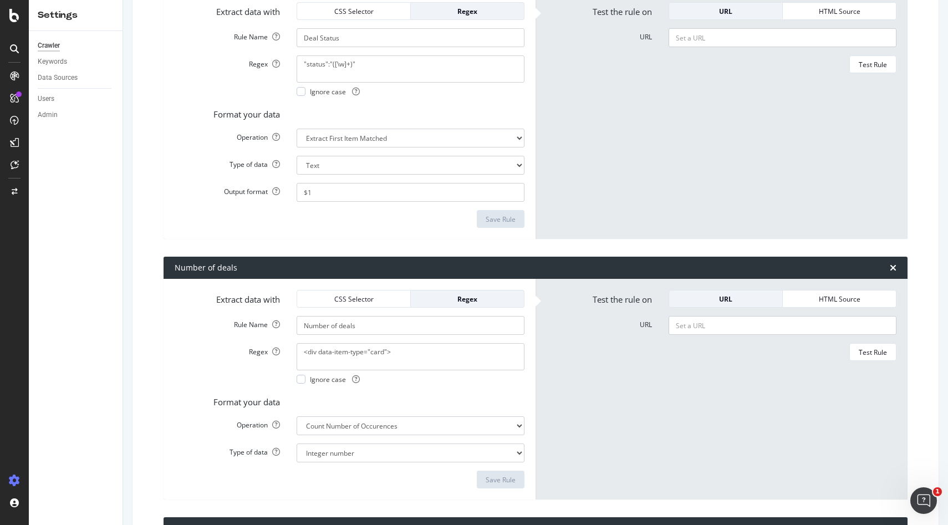
scroll to position [216, 0]
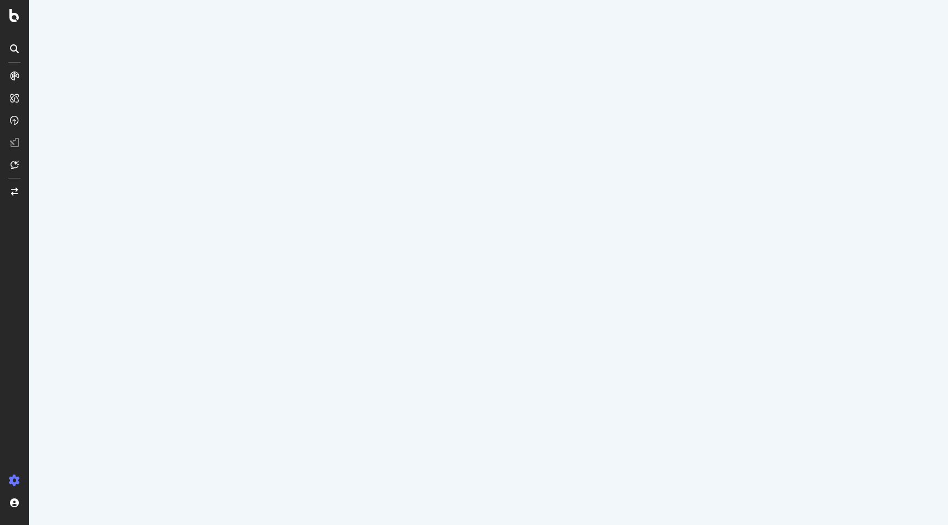
select select "count"
select select "exist"
select select "list"
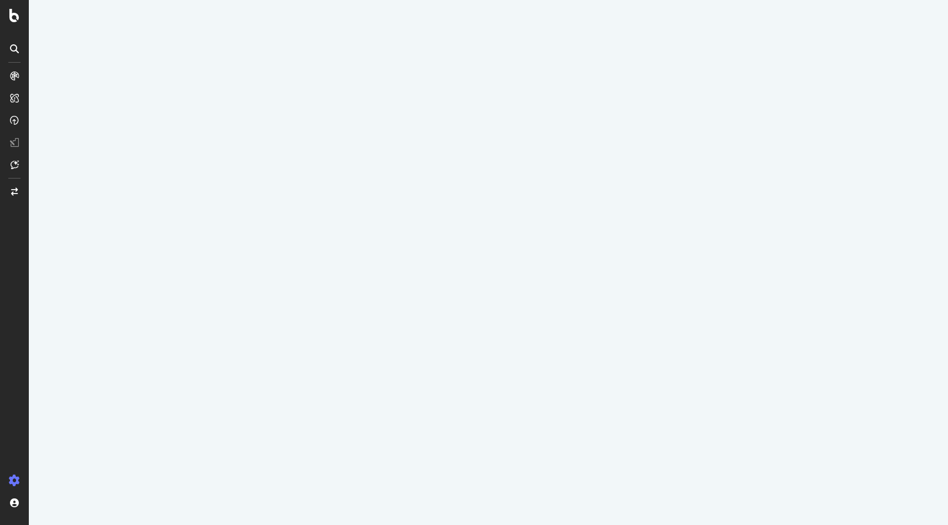
select select "list"
